Goal: Transaction & Acquisition: Purchase product/service

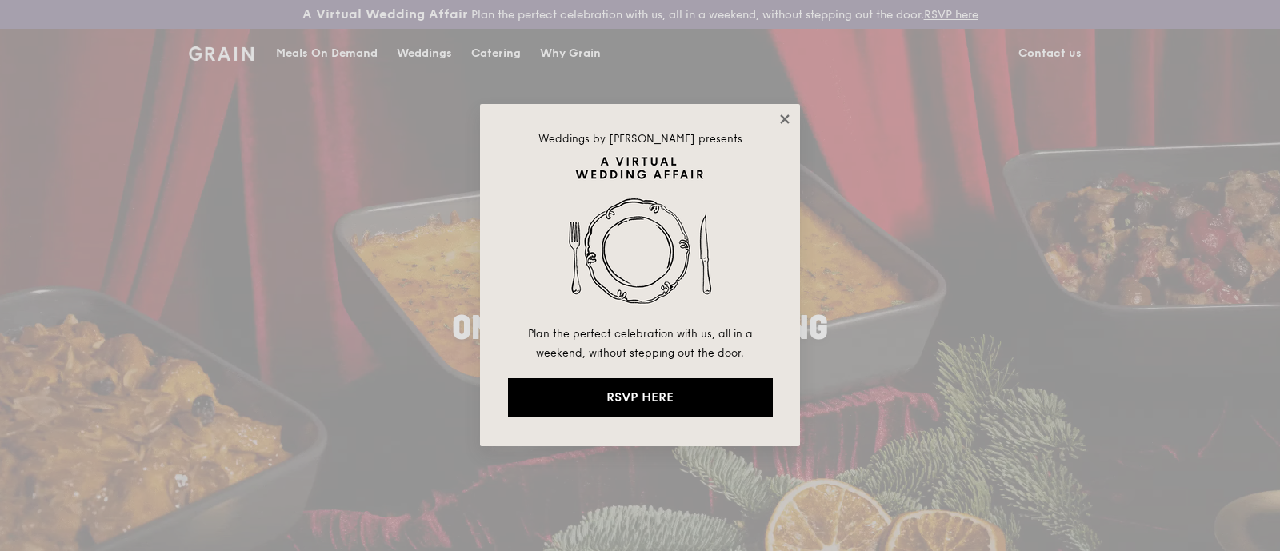
click at [782, 118] on icon at bounding box center [784, 118] width 9 height 9
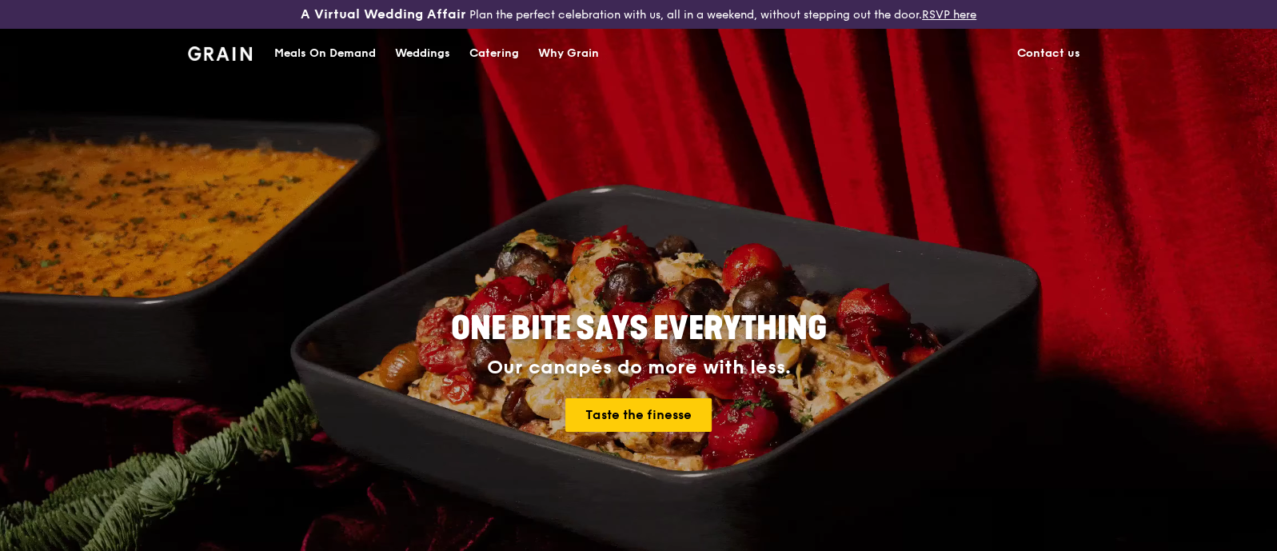
click at [333, 47] on div "Meals On Demand" at bounding box center [325, 54] width 102 height 48
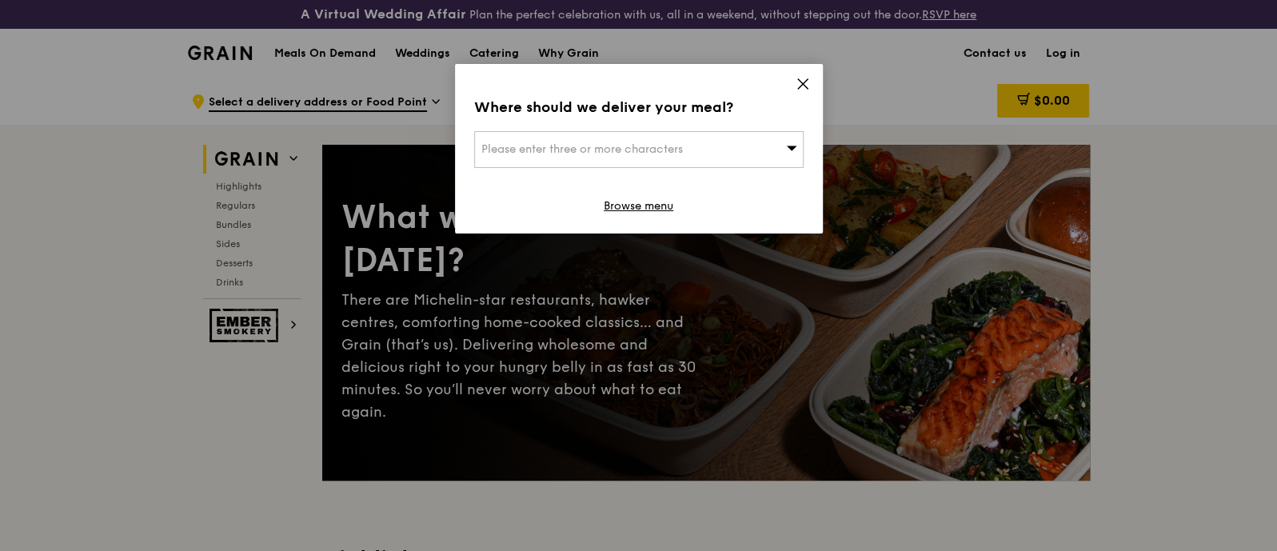
click at [636, 149] on span "Please enter three or more characters" at bounding box center [582, 149] width 202 height 14
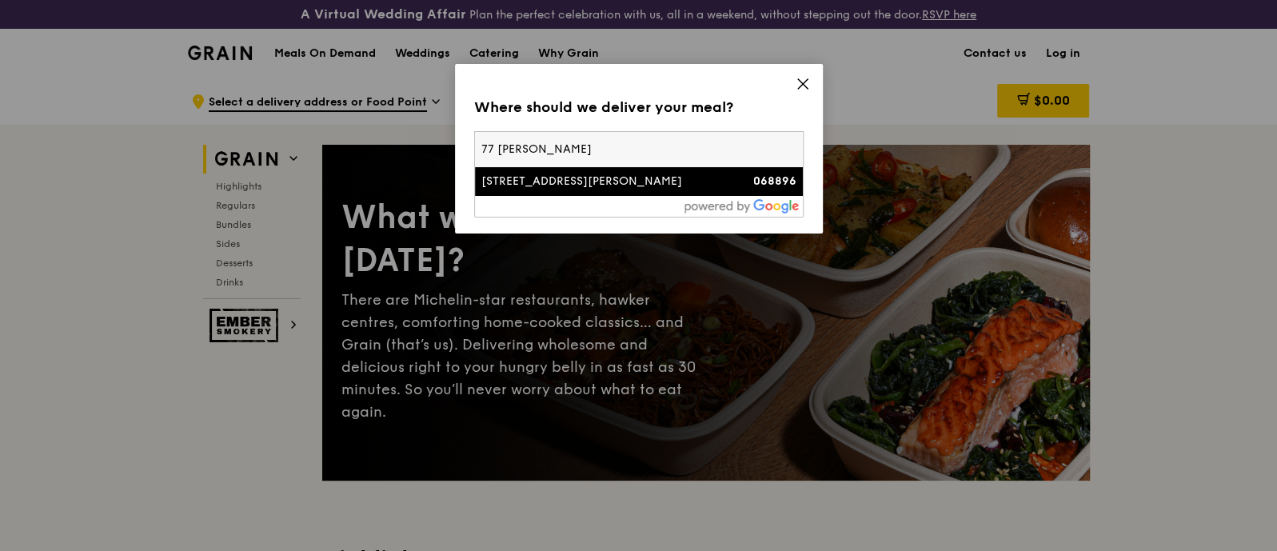
type input "77 [PERSON_NAME]"
click at [610, 175] on div "[STREET_ADDRESS][PERSON_NAME]" at bounding box center [599, 182] width 237 height 16
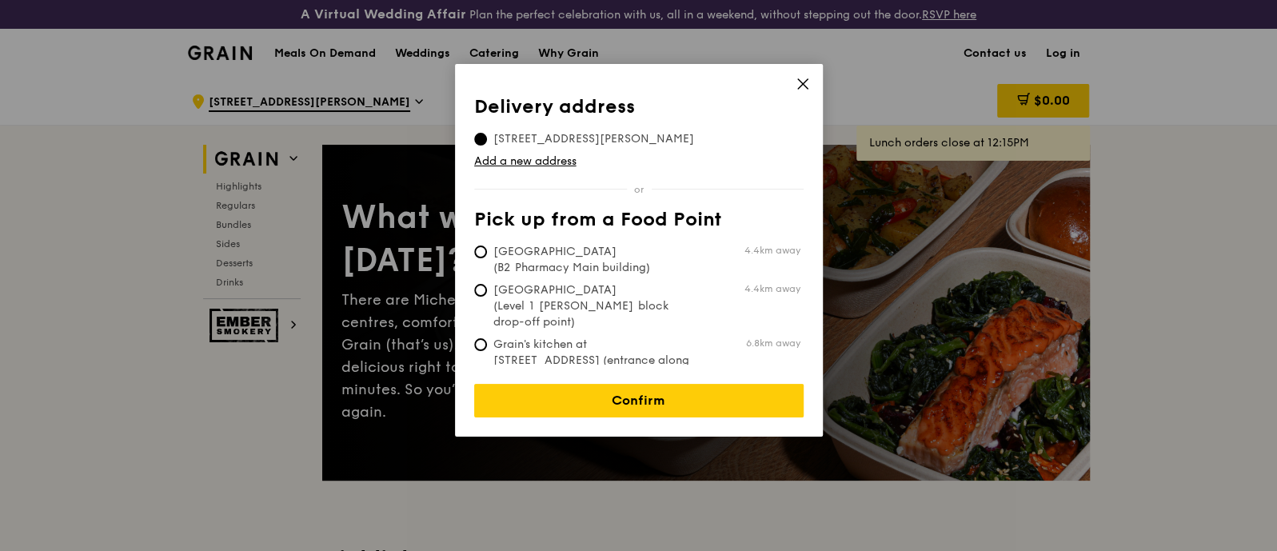
click at [802, 85] on icon at bounding box center [803, 84] width 14 height 14
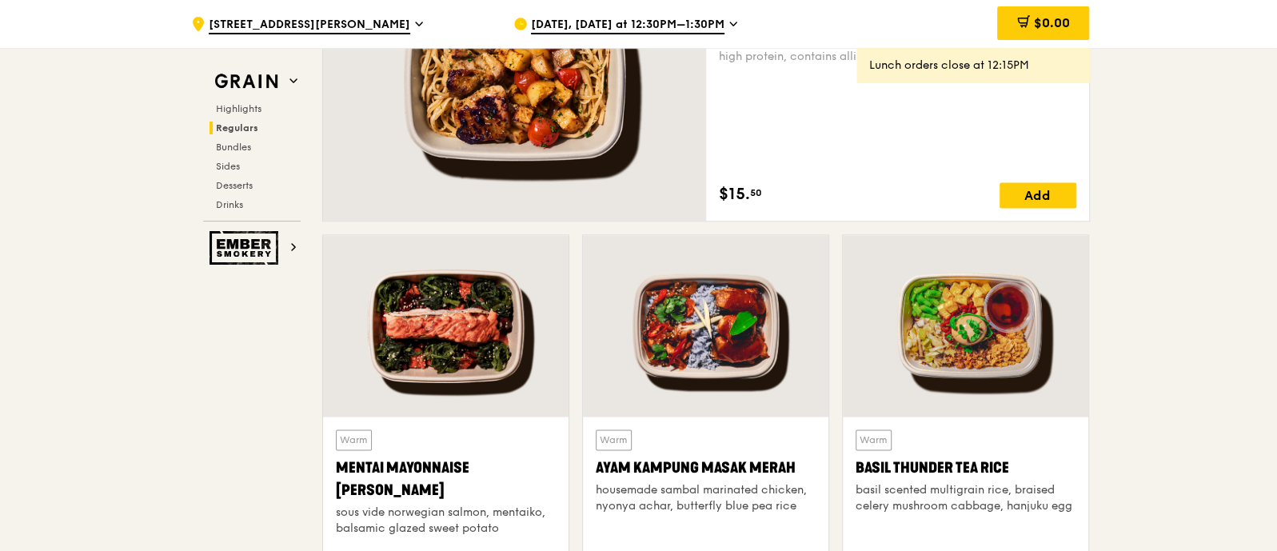
scroll to position [1299, 0]
